Goal: Share content: Share content

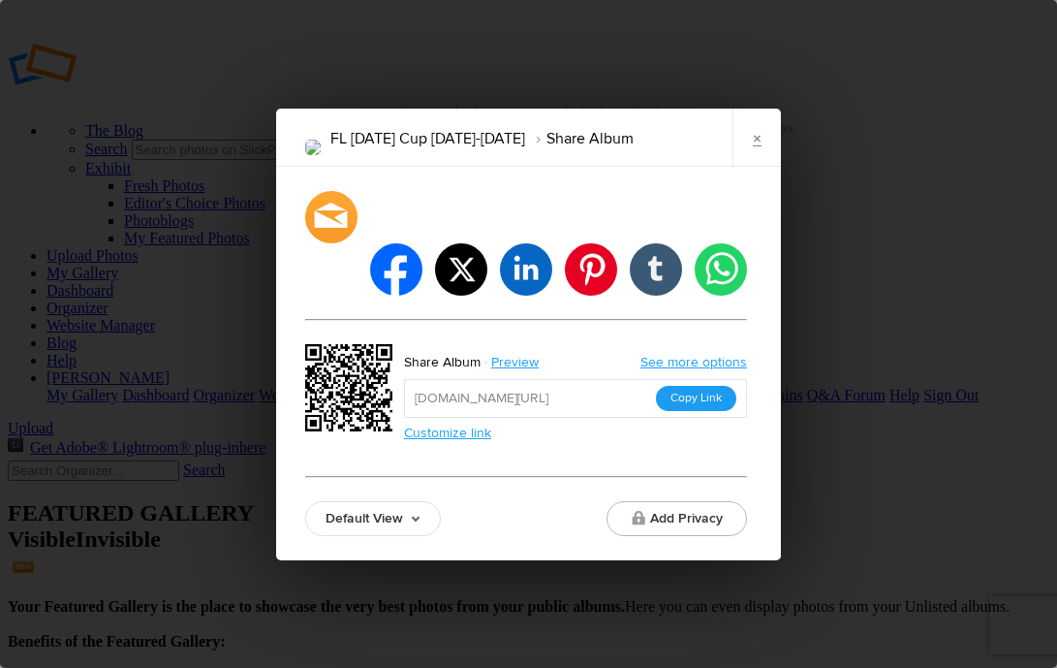
click at [694, 386] on button "Copy Link" at bounding box center [696, 398] width 80 height 25
click at [759, 140] on link "×" at bounding box center [756, 138] width 48 height 58
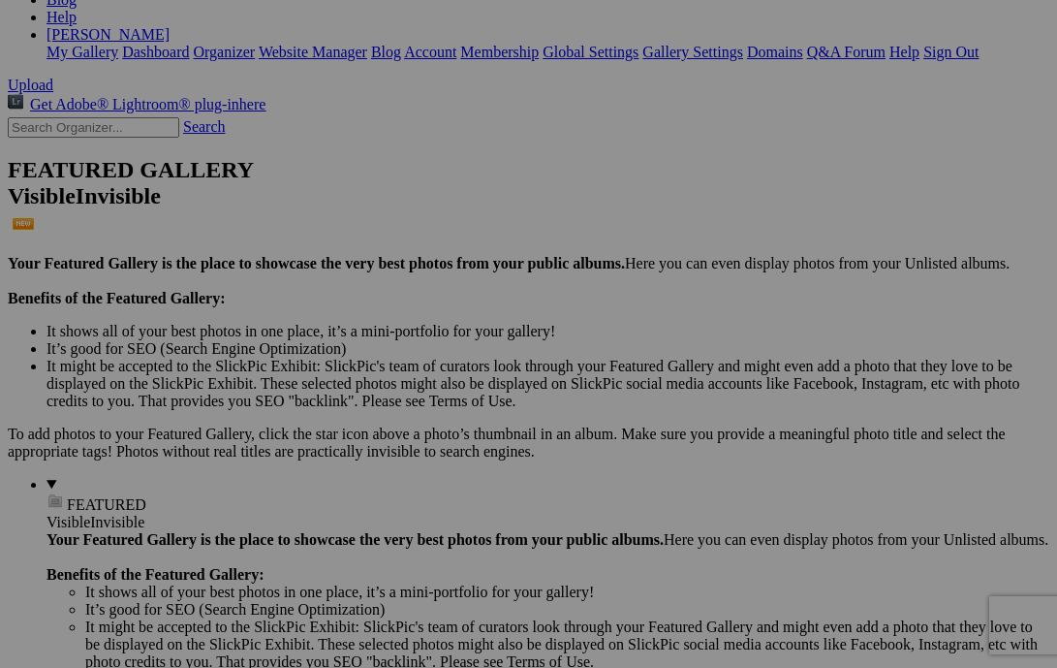
scroll to position [357, 0]
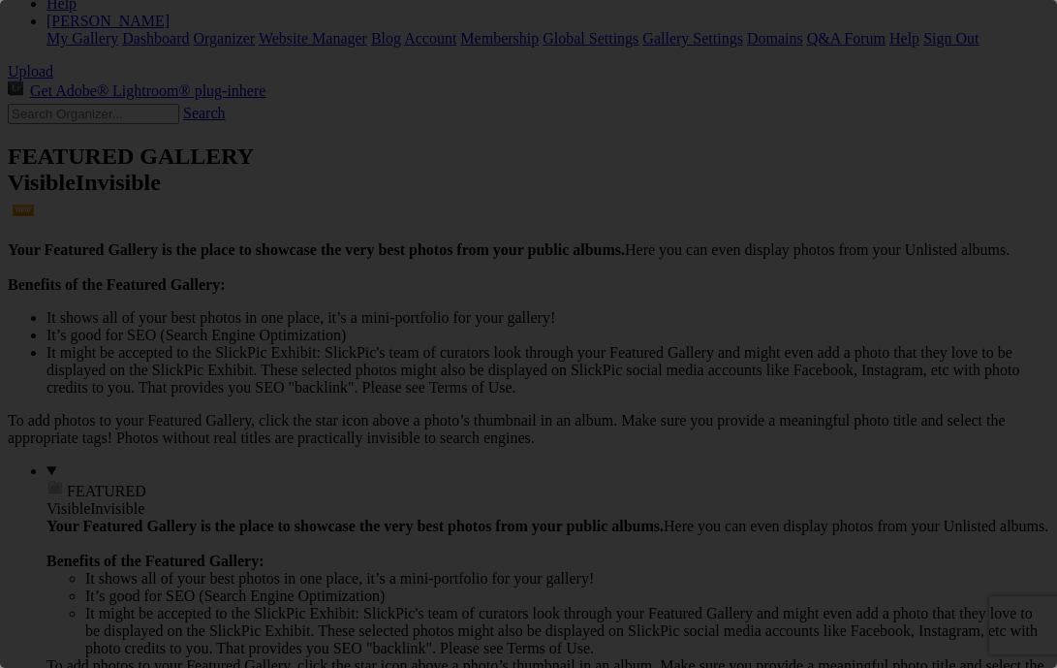
scroll to position [0, 0]
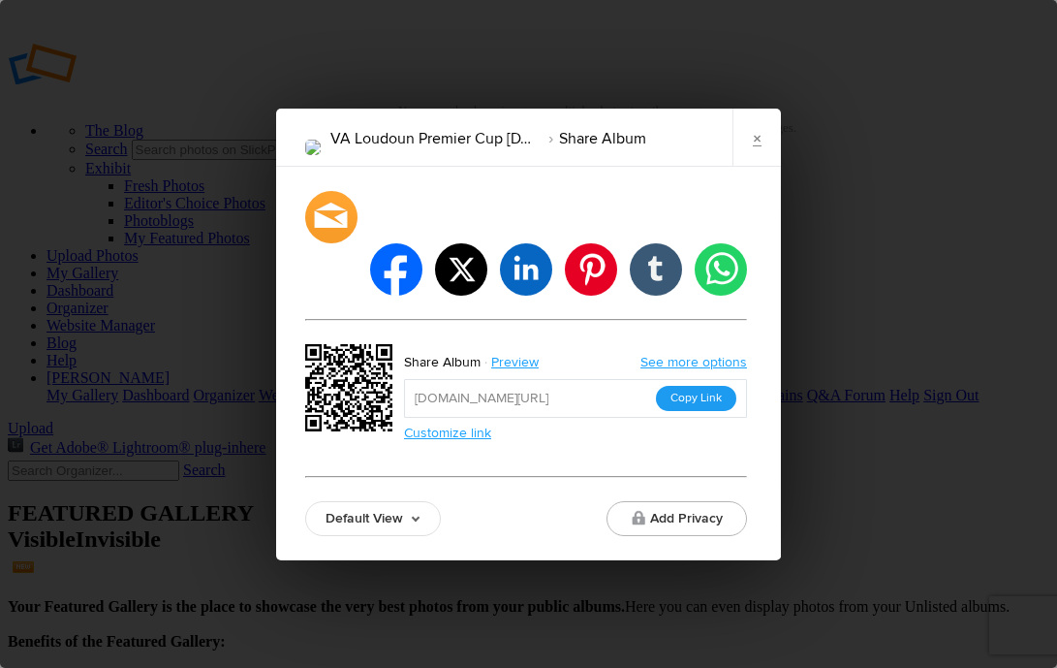
click at [683, 386] on button "Copy Link" at bounding box center [696, 398] width 80 height 25
